Goal: Navigation & Orientation: Find specific page/section

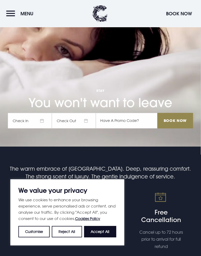
scroll to position [109, 0]
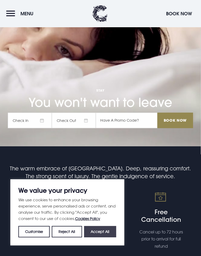
click at [107, 232] on button "Accept All" at bounding box center [100, 231] width 32 height 11
checkbox input "true"
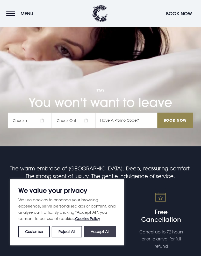
checkbox input "true"
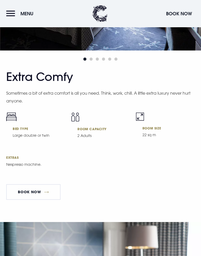
scroll to position [2020, 0]
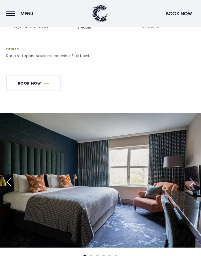
click at [12, 13] on button "Menu" at bounding box center [21, 13] width 30 height 11
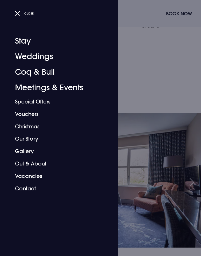
click at [41, 164] on link "Out & About" at bounding box center [56, 164] width 82 height 12
